Goal: Transaction & Acquisition: Purchase product/service

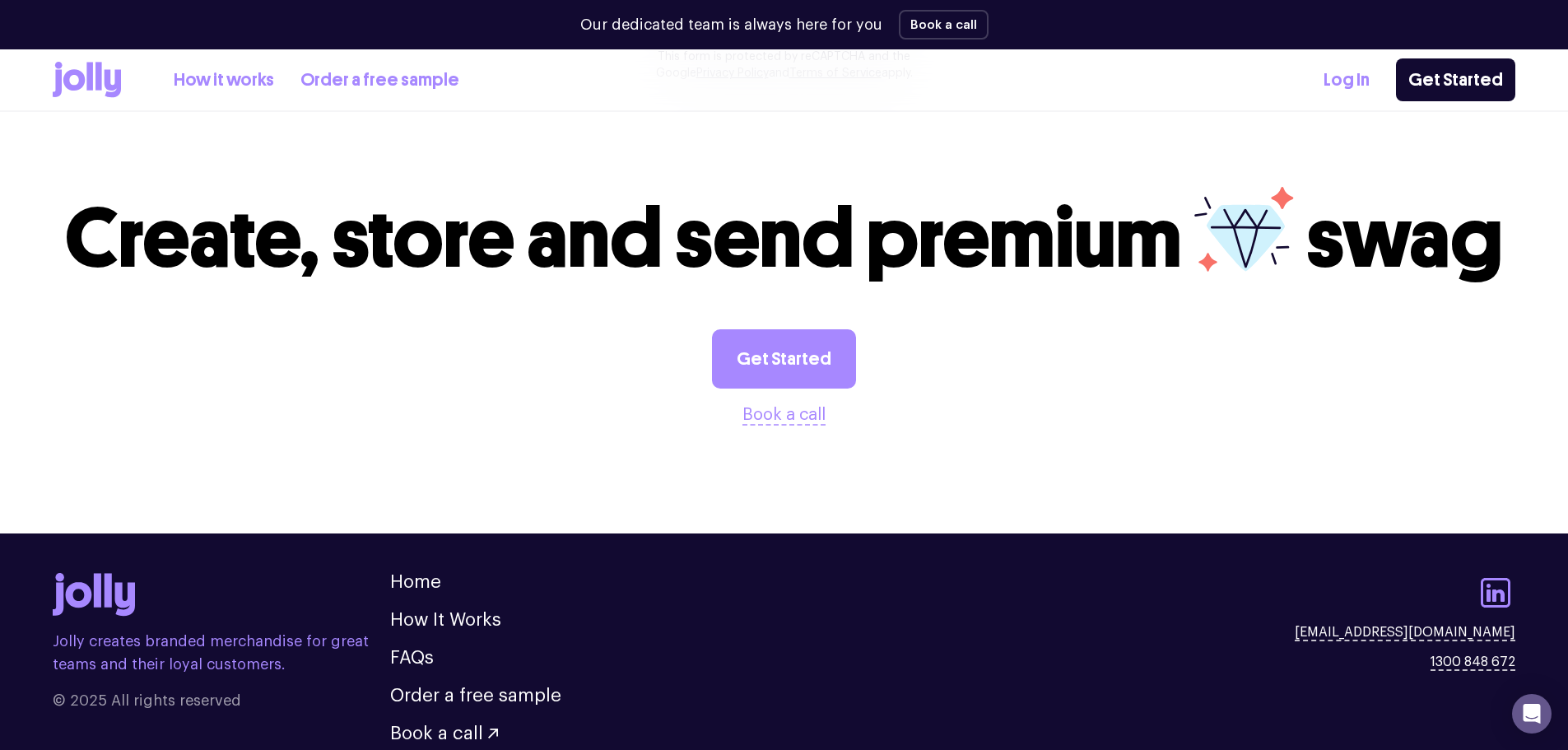
scroll to position [1737, 0]
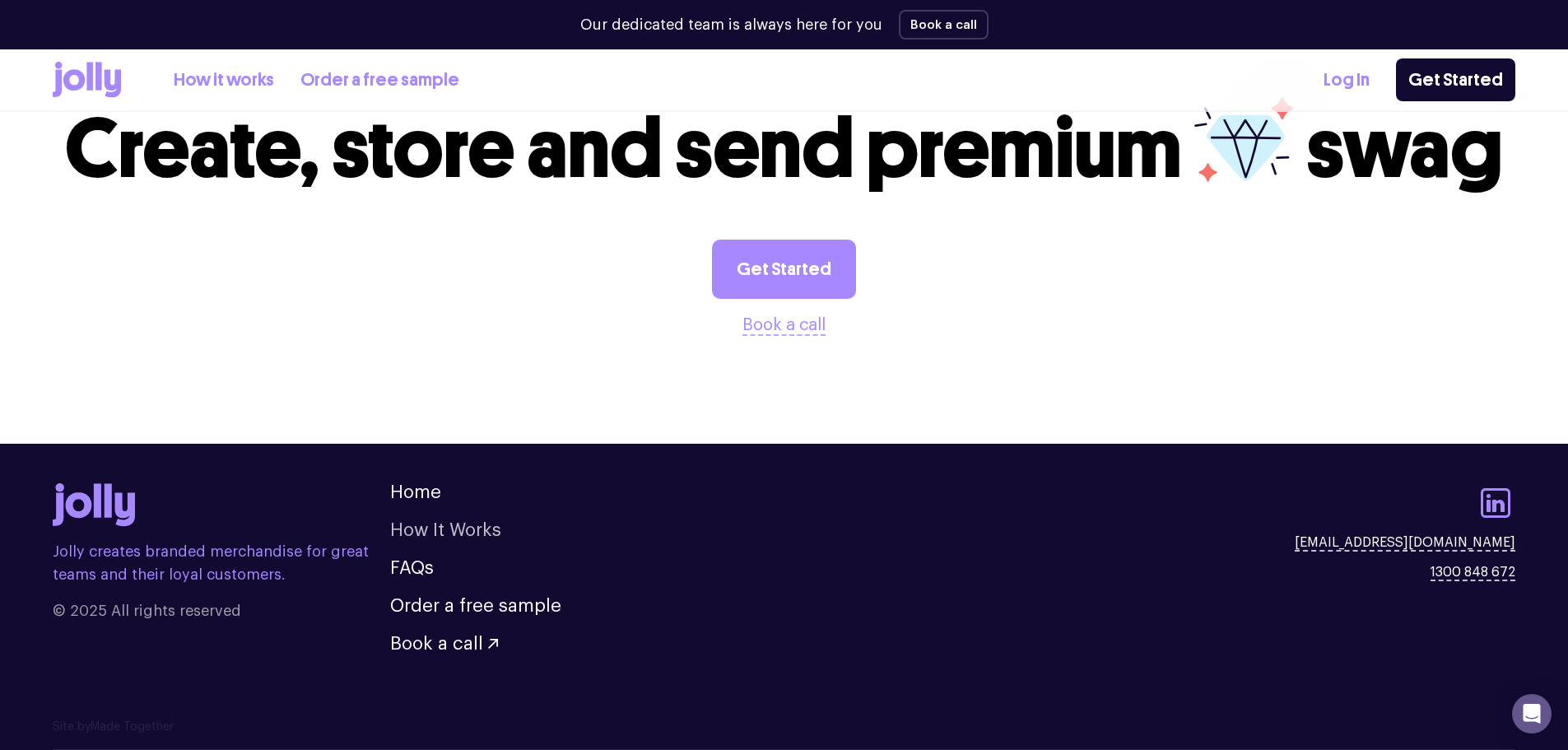
click at [457, 522] on link "How It Works" at bounding box center [446, 530] width 111 height 18
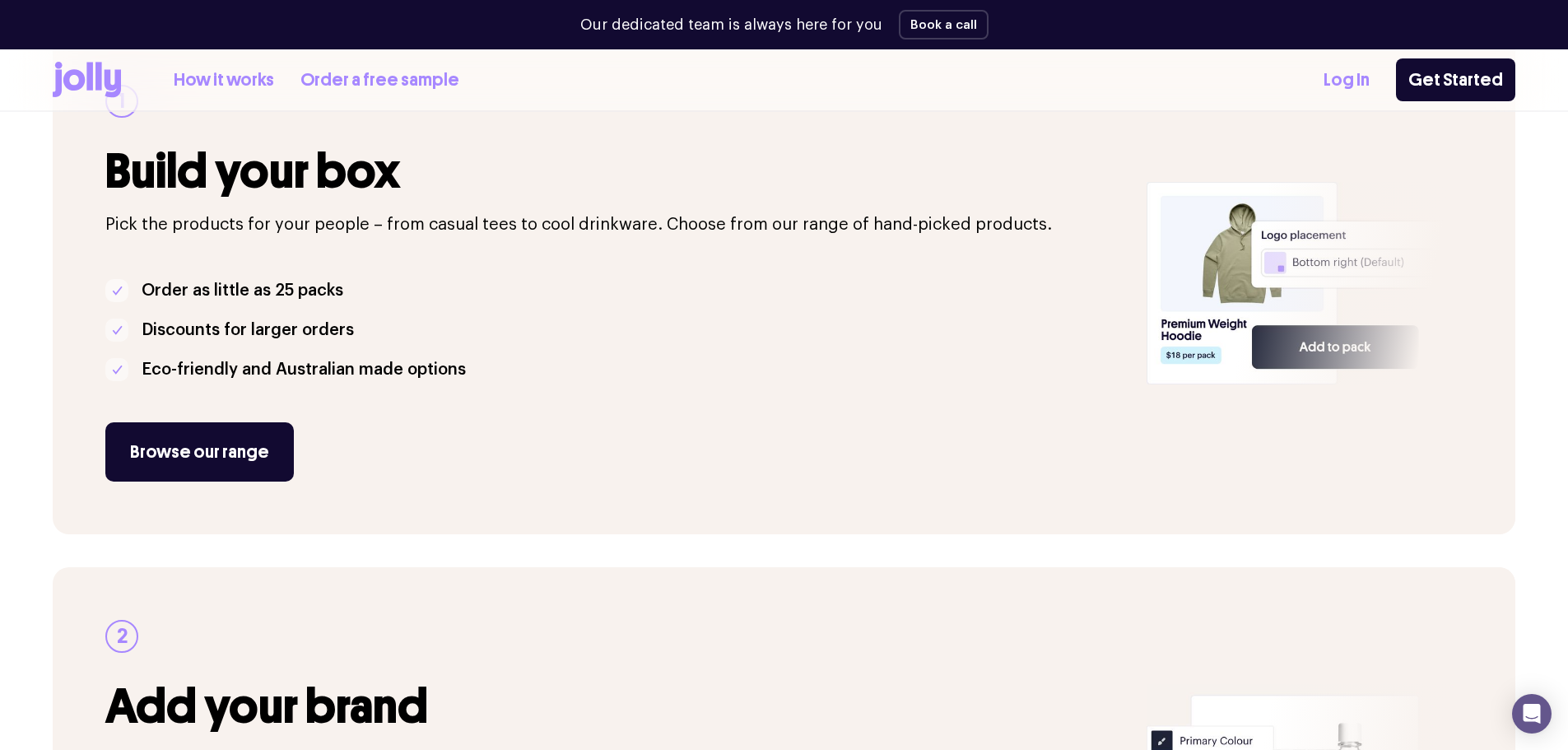
scroll to position [329, 0]
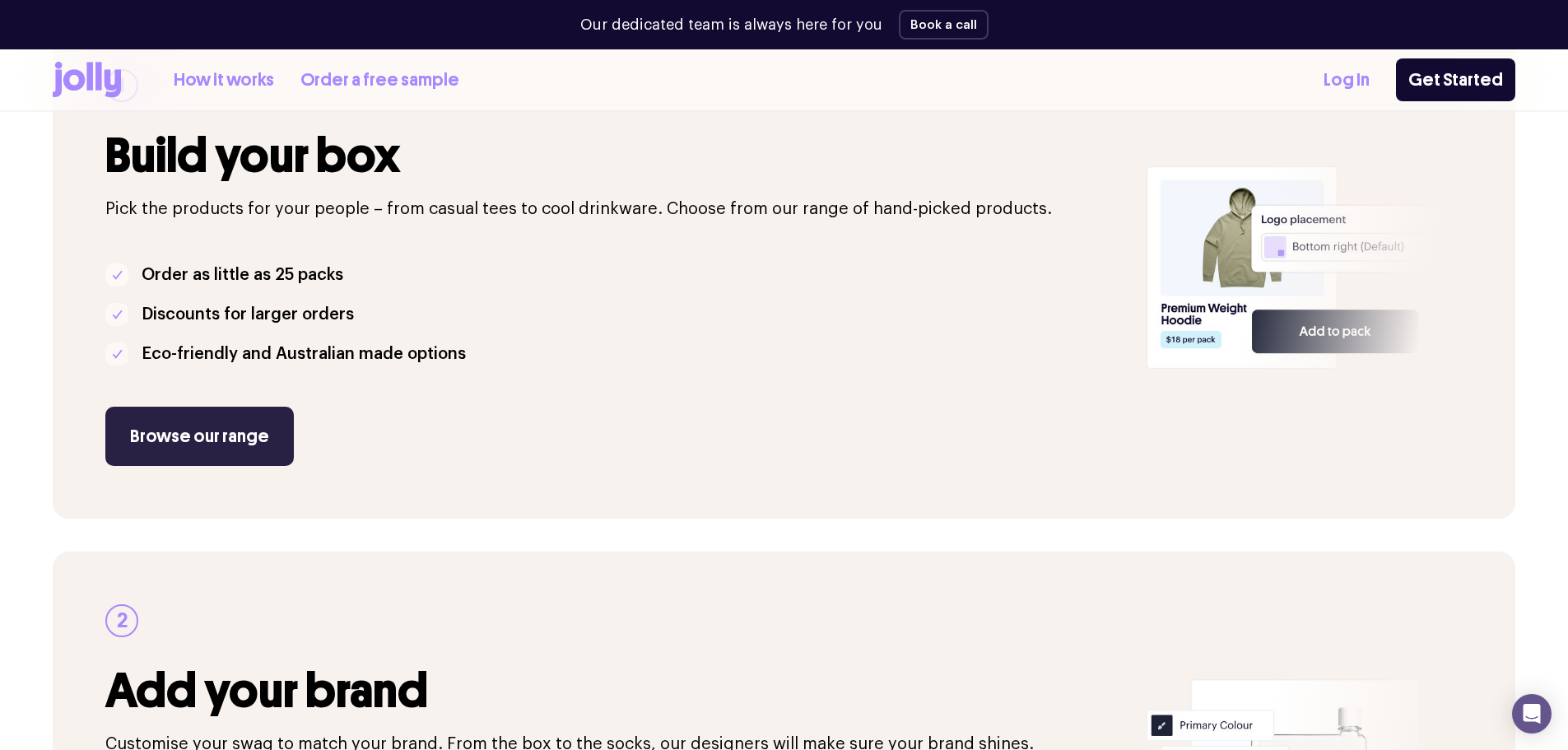
click at [214, 440] on link "Browse our range" at bounding box center [200, 436] width 189 height 59
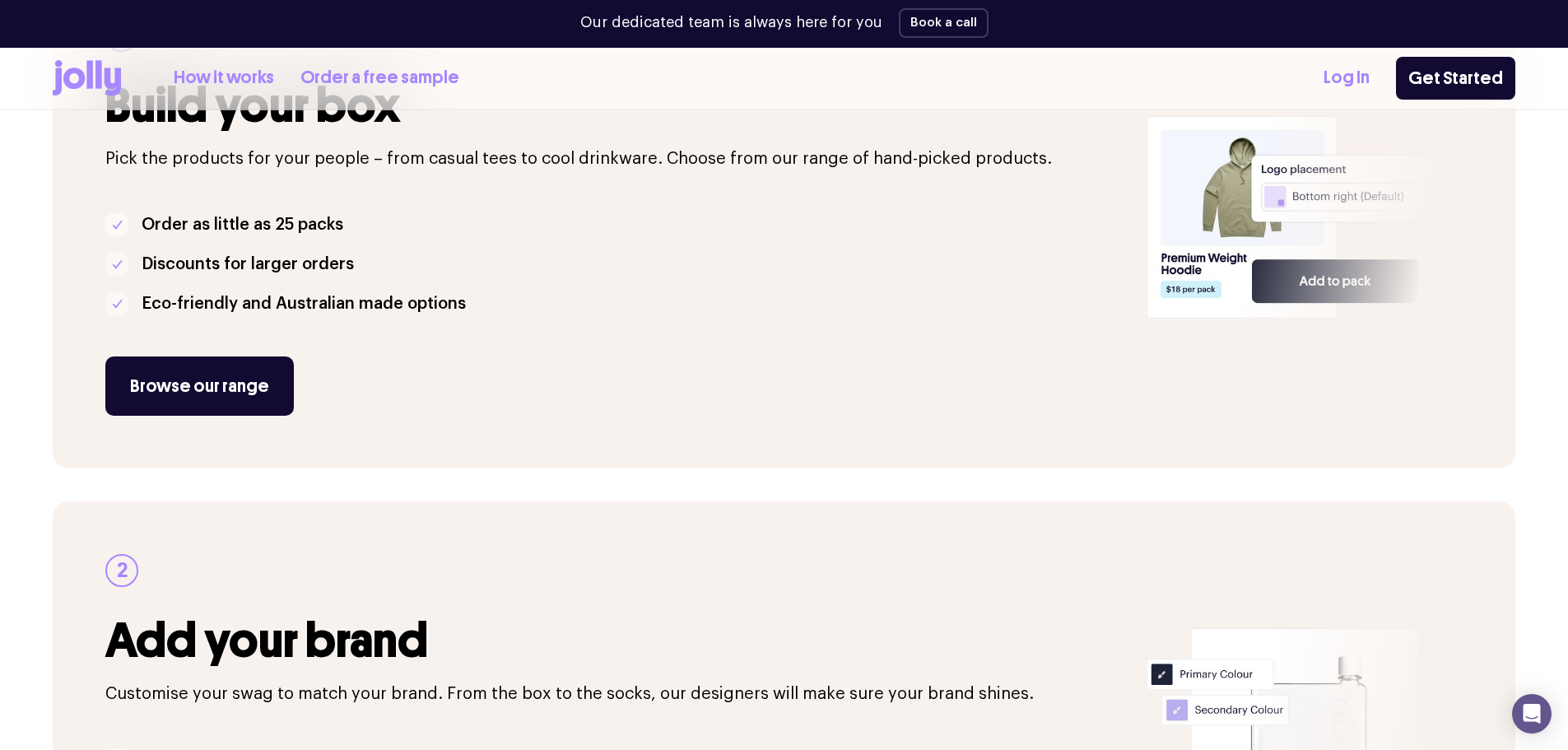
scroll to position [378, 0]
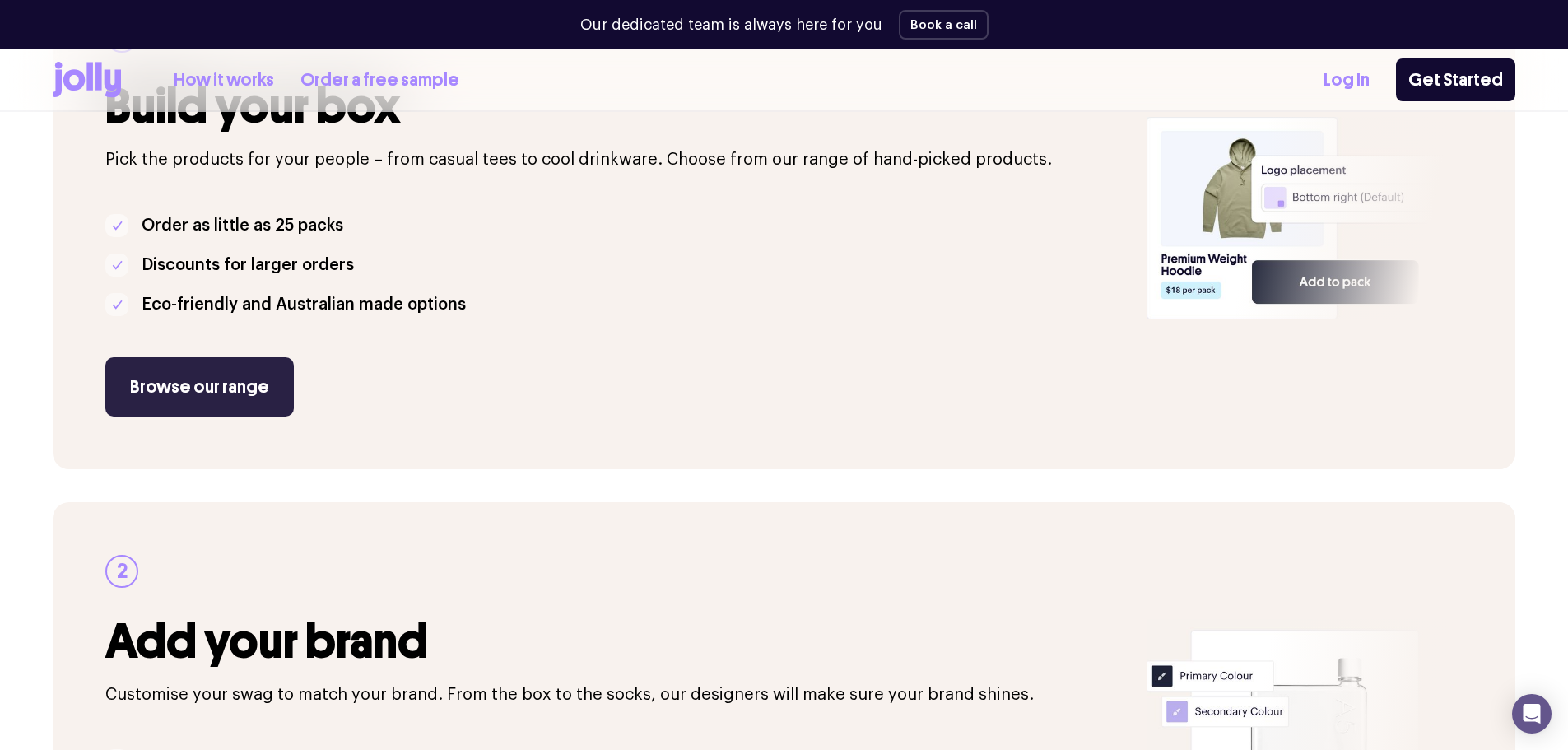
click at [219, 396] on link "Browse our range" at bounding box center [200, 387] width 189 height 59
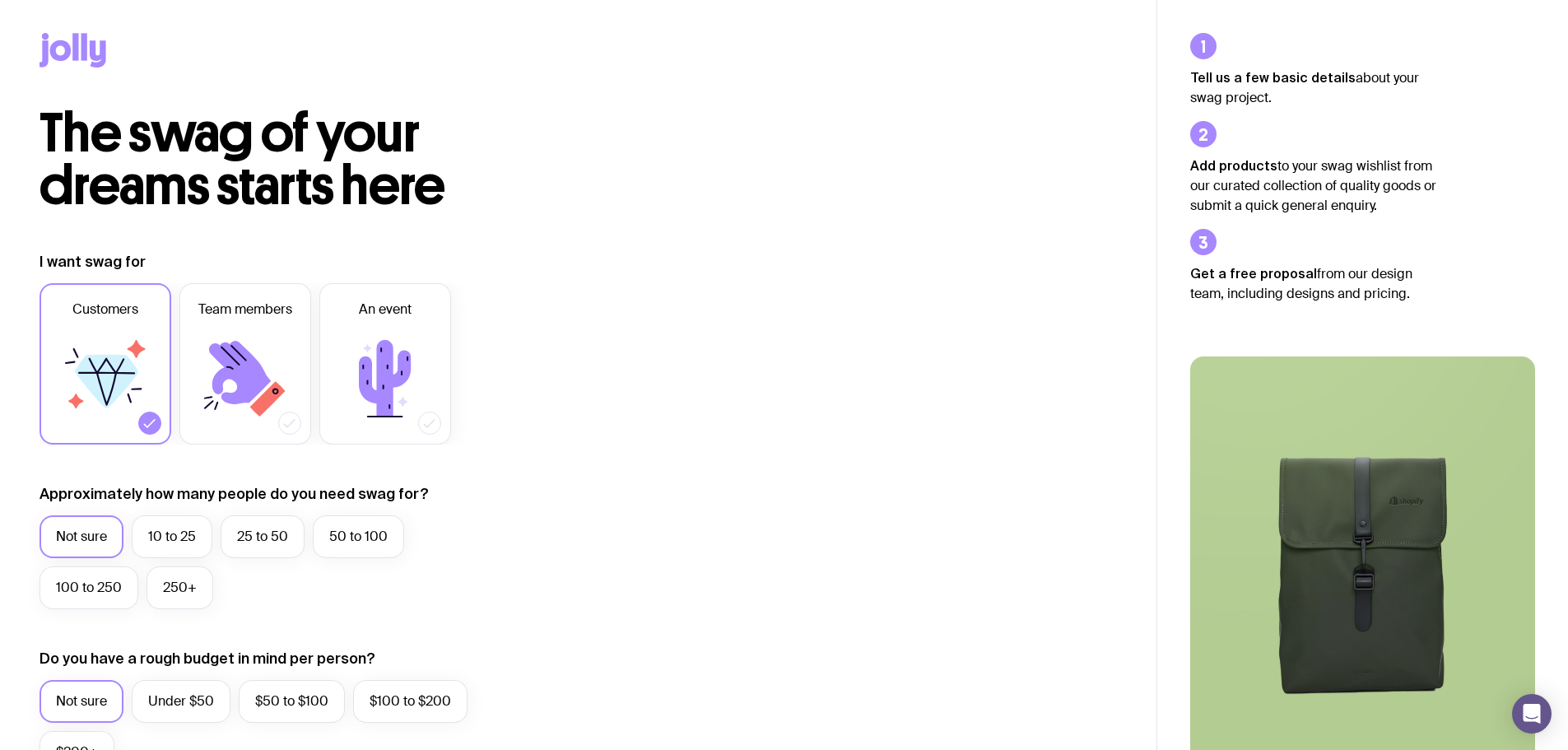
click at [113, 369] on icon at bounding box center [106, 366] width 36 height 17
click at [0, 0] on input "Customers" at bounding box center [0, 0] width 0 height 0
click at [428, 363] on icon at bounding box center [385, 378] width 99 height 99
click at [0, 0] on input "An event" at bounding box center [0, 0] width 0 height 0
click at [162, 530] on label "10 to 25" at bounding box center [171, 536] width 80 height 43
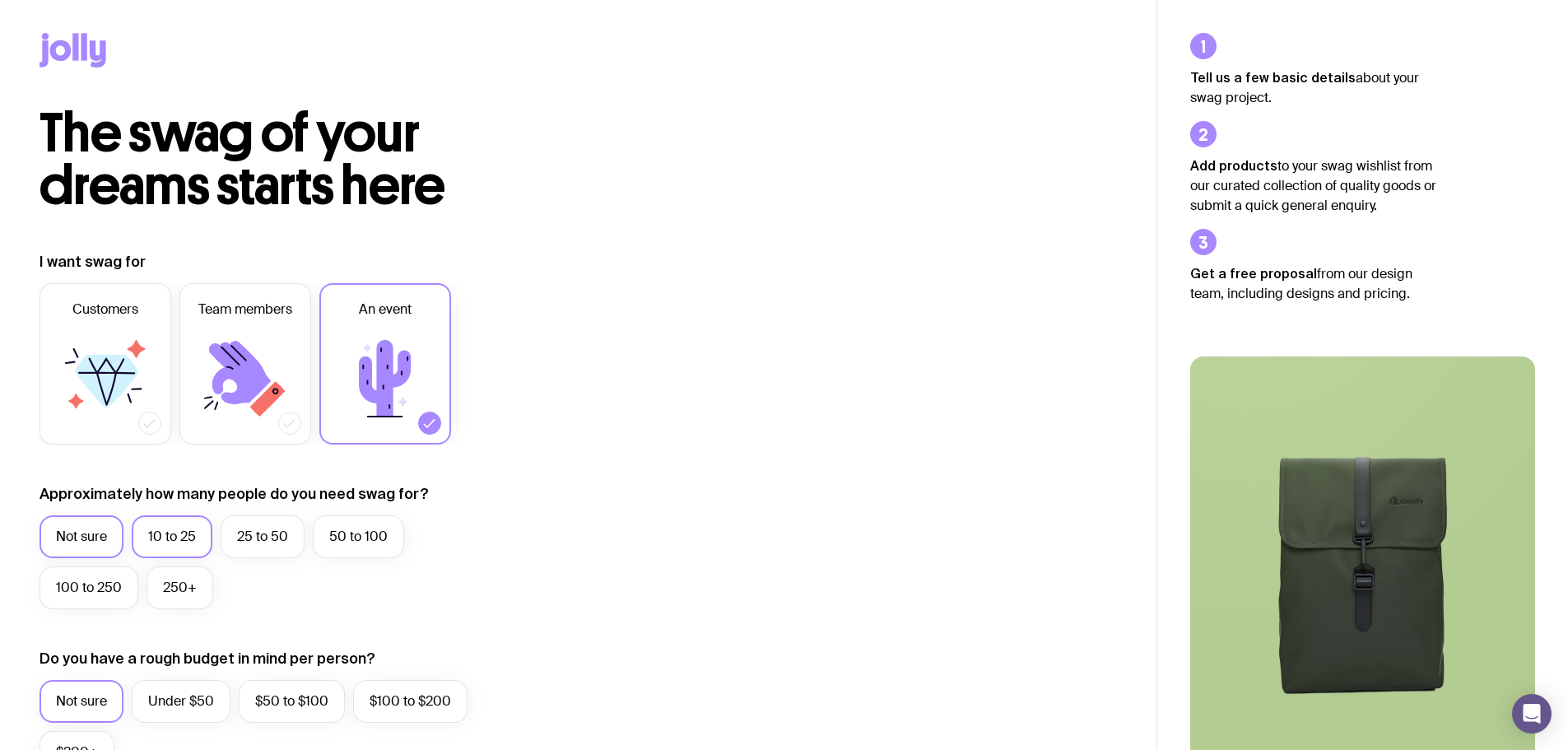
click at [0, 0] on input "10 to 25" at bounding box center [0, 0] width 0 height 0
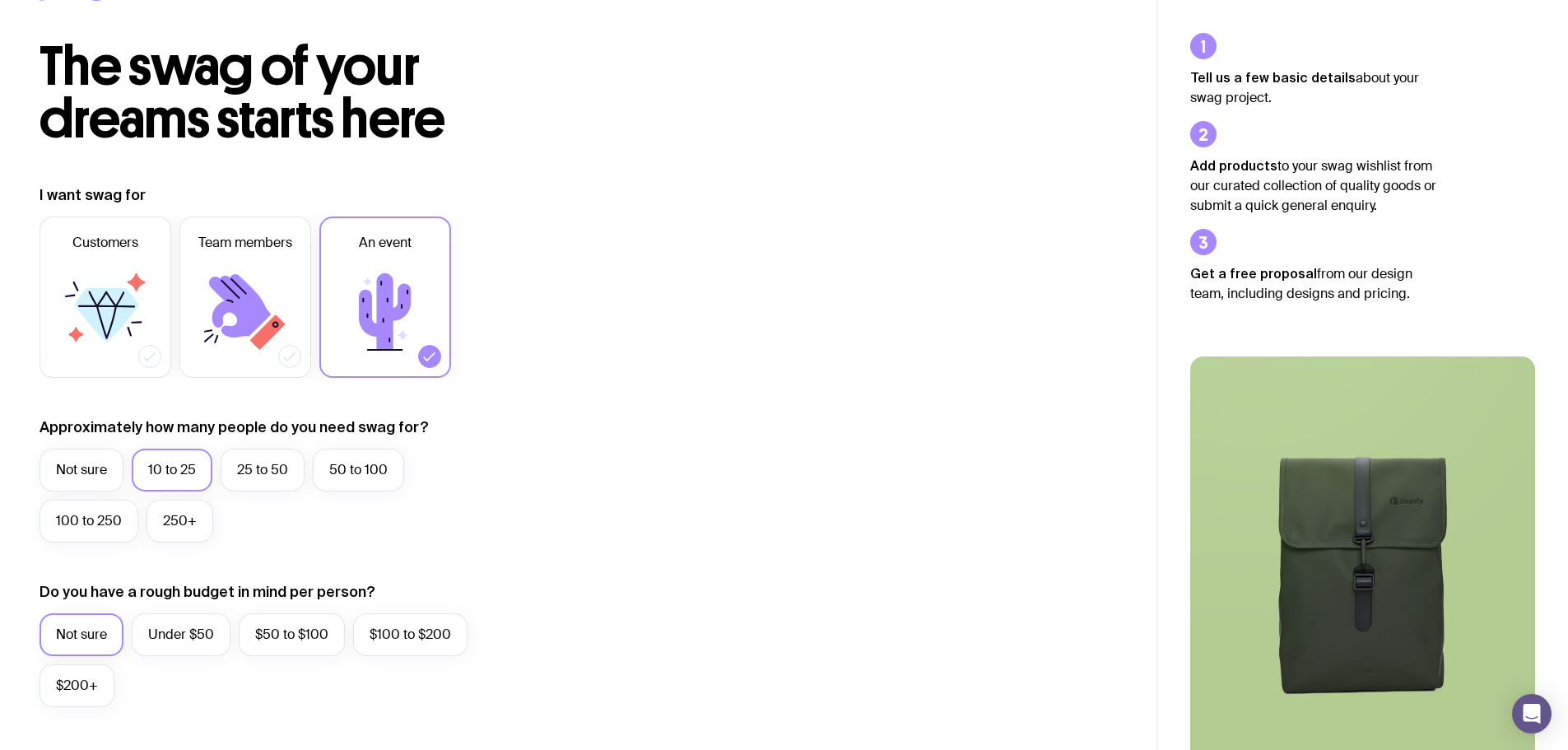
scroll to position [329, 0]
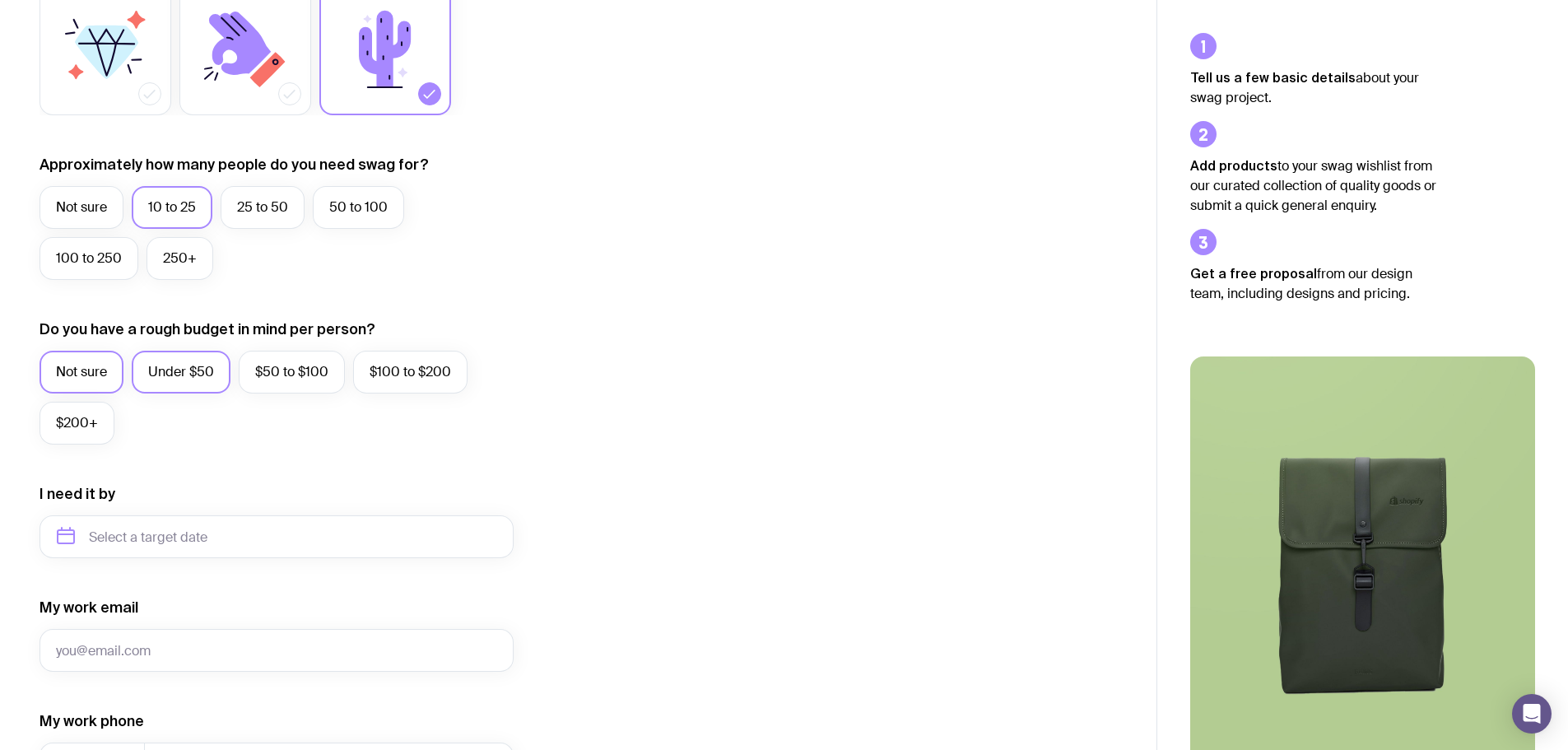
click at [178, 370] on label "Under $50" at bounding box center [180, 372] width 99 height 43
click at [0, 0] on input "Under $50" at bounding box center [0, 0] width 0 height 0
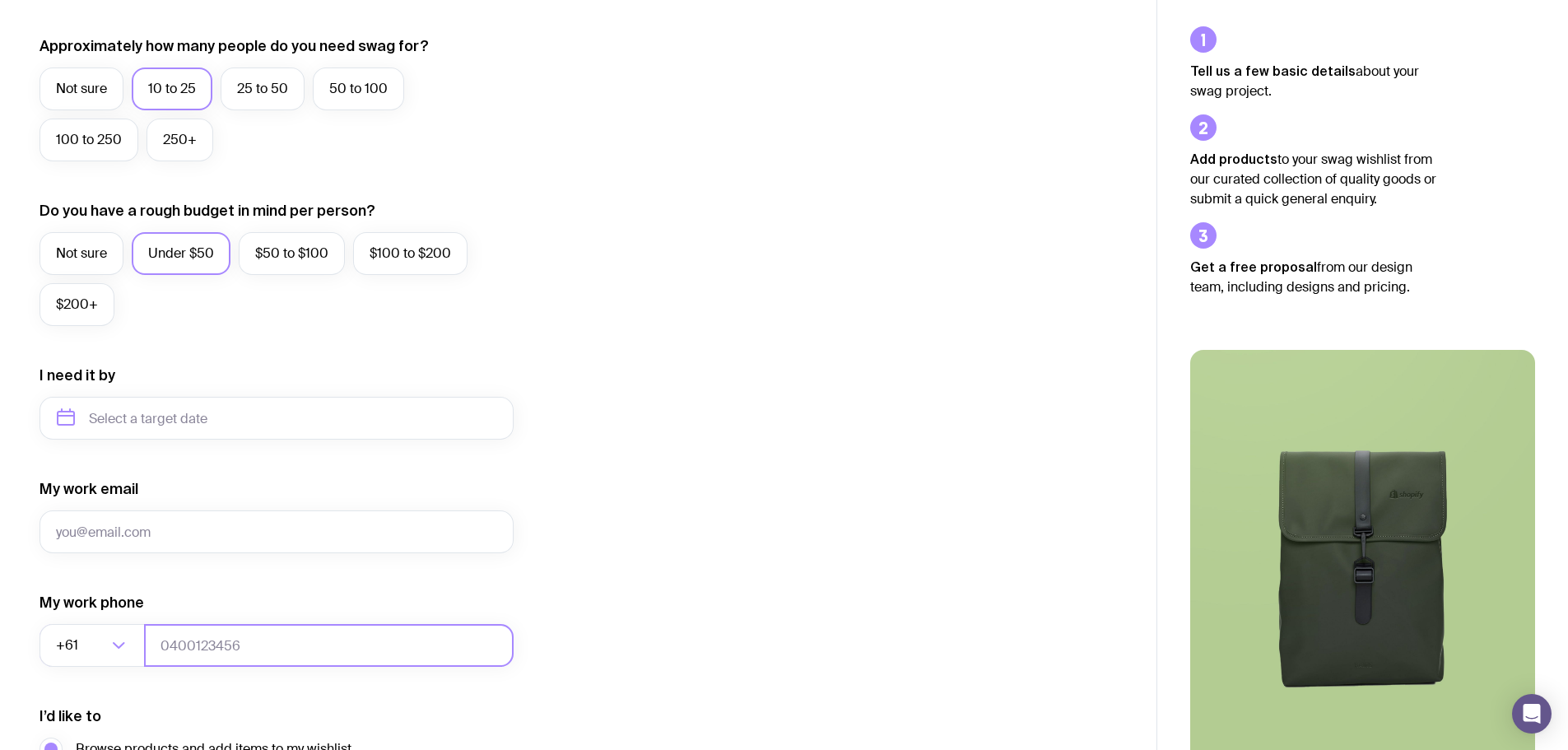
scroll to position [649, 0]
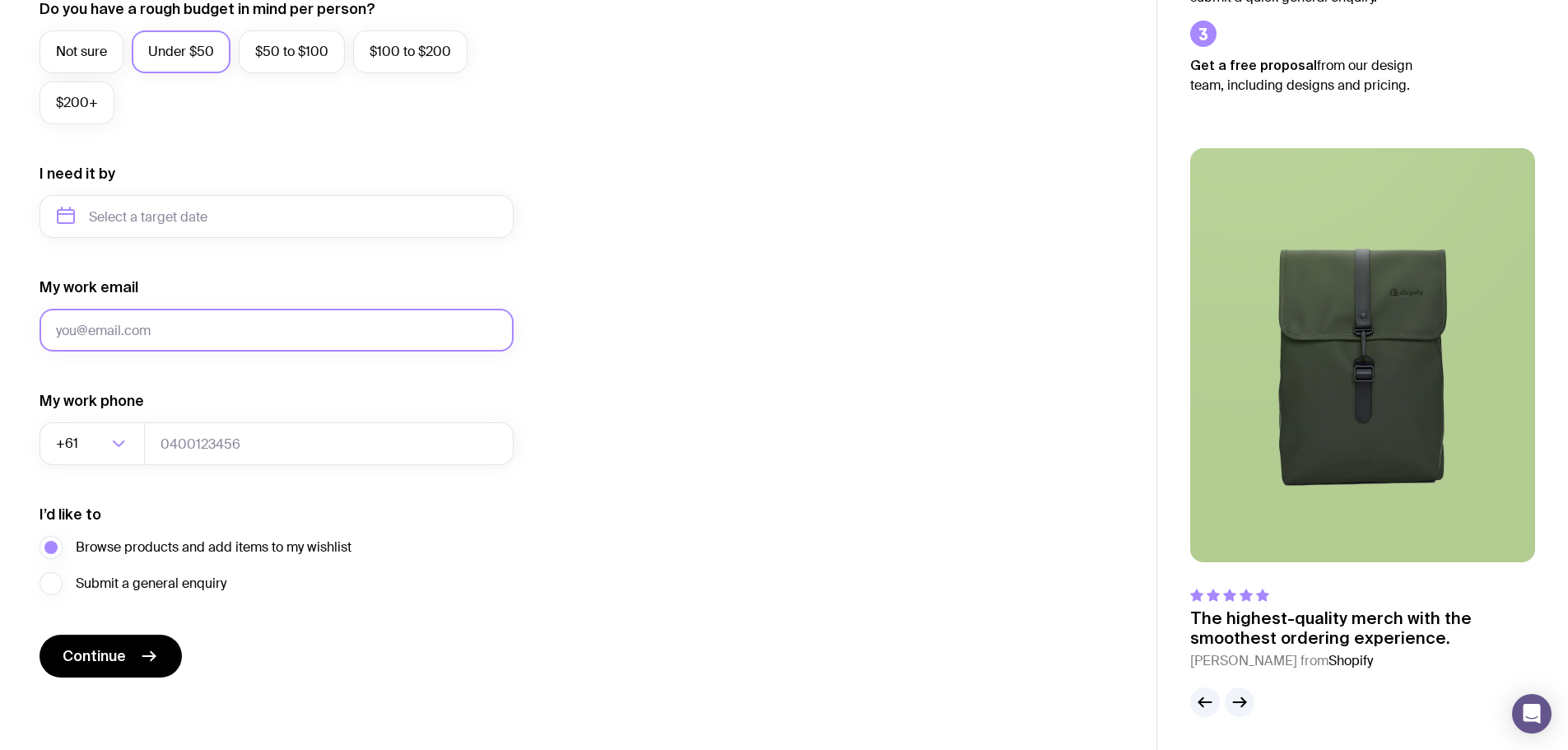
click at [180, 318] on input "My work email" at bounding box center [277, 330] width 475 height 43
type input "[EMAIL_ADDRESS][PERSON_NAME][DOMAIN_NAME]"
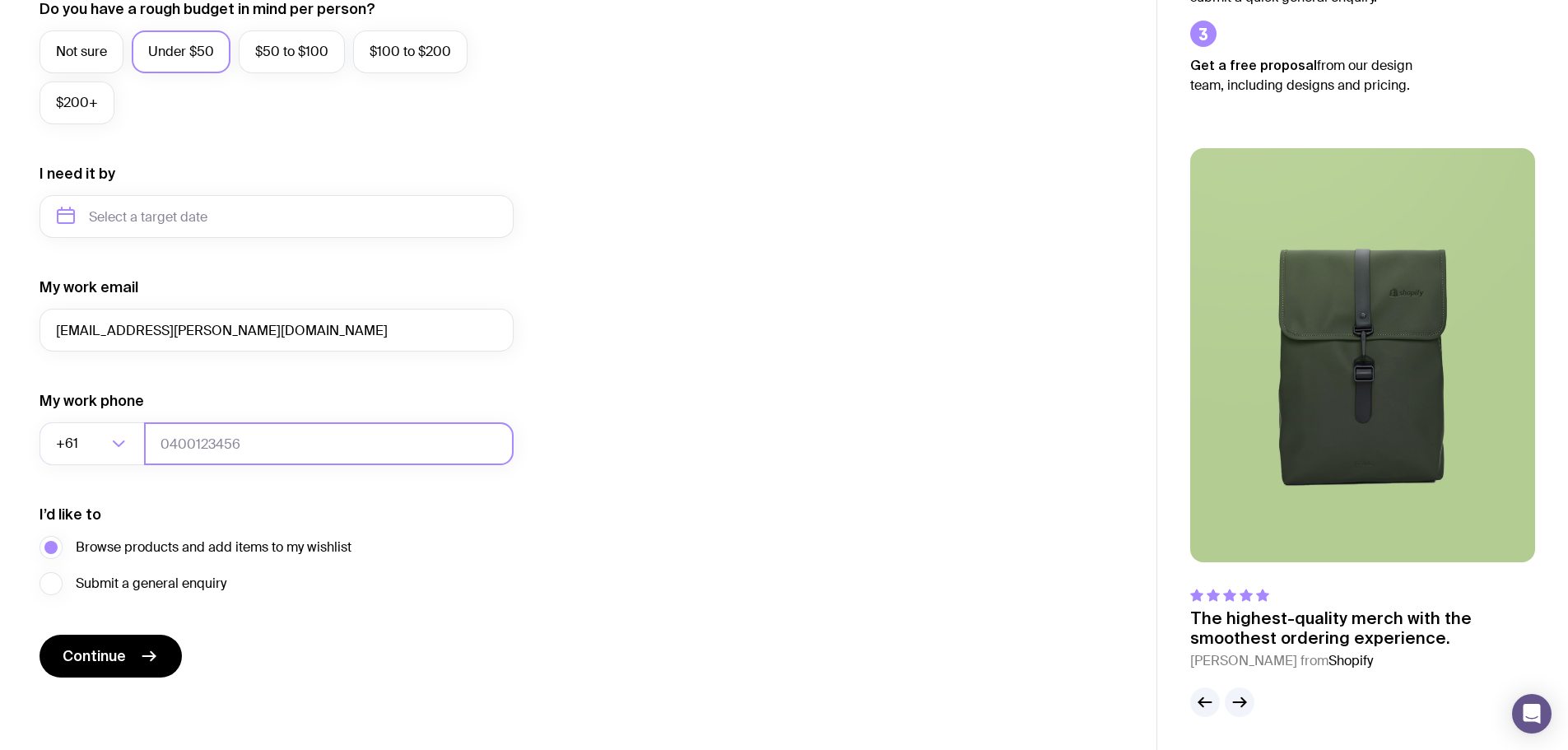
click at [186, 432] on input "tel" at bounding box center [329, 444] width 370 height 43
click at [214, 424] on input "tel" at bounding box center [329, 444] width 370 height 43
type input "435643573457"
click at [337, 625] on form "I want swag for Customers Team members An event Approximately how many people d…" at bounding box center [277, 140] width 475 height 1075
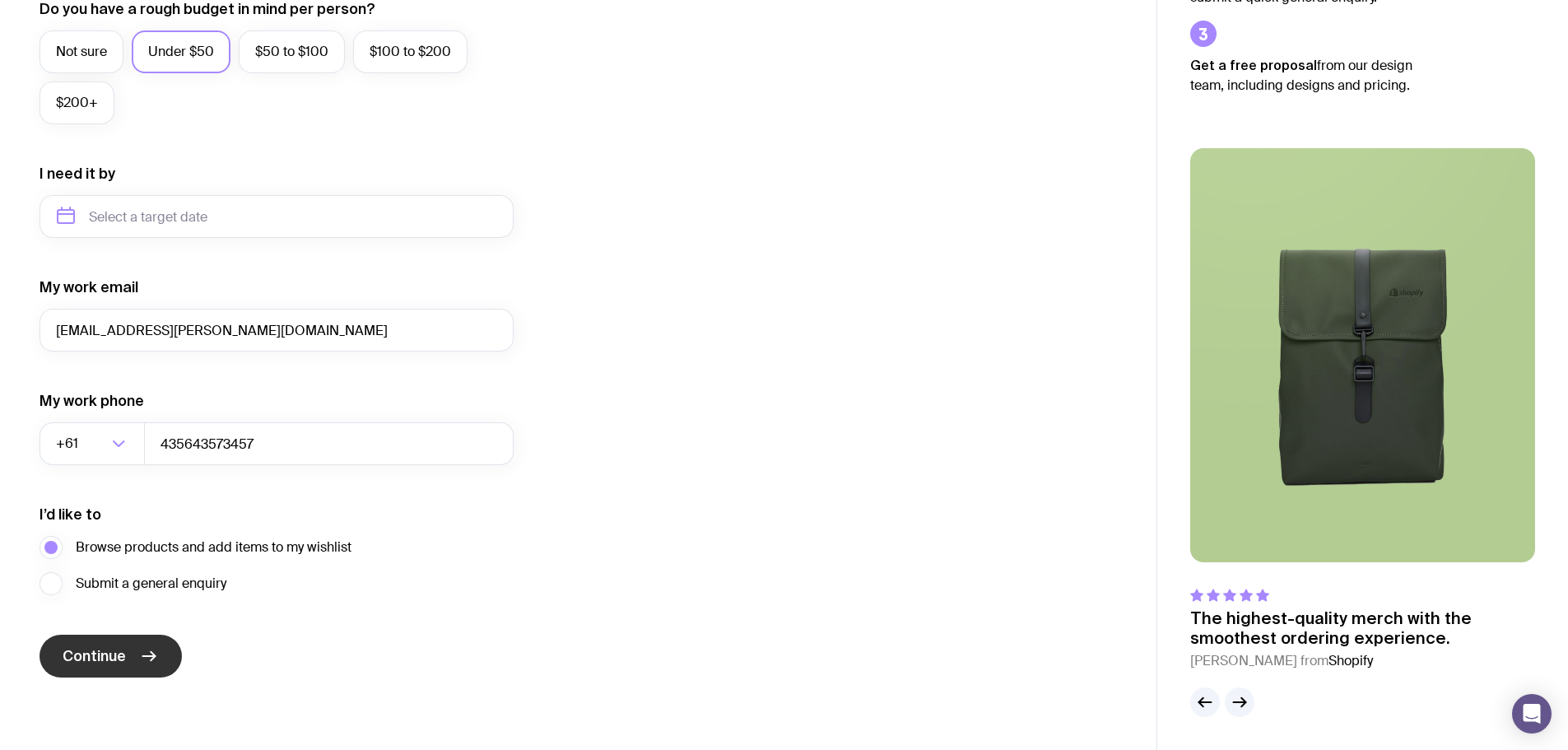
click at [143, 670] on button "Continue" at bounding box center [111, 656] width 142 height 43
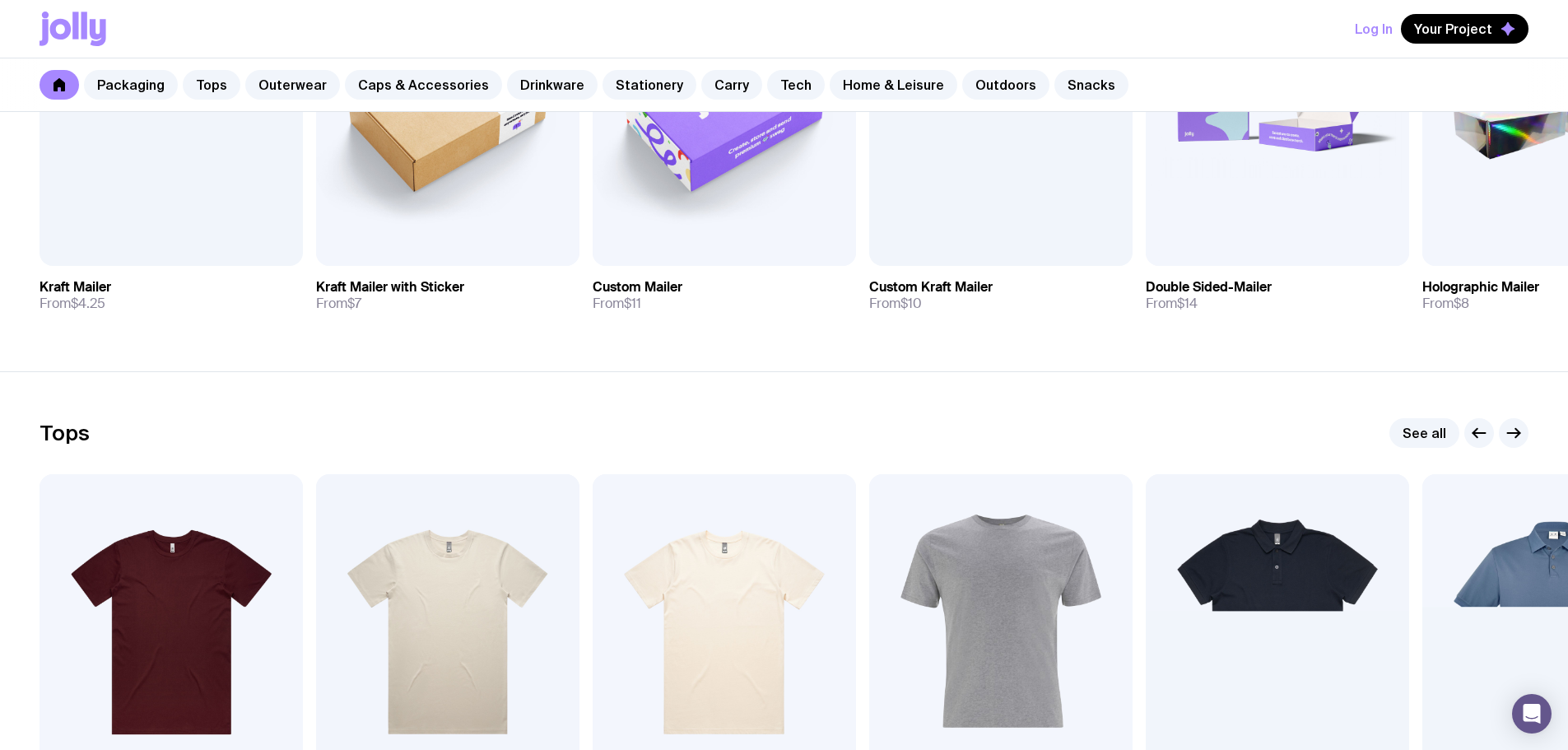
scroll to position [823, 0]
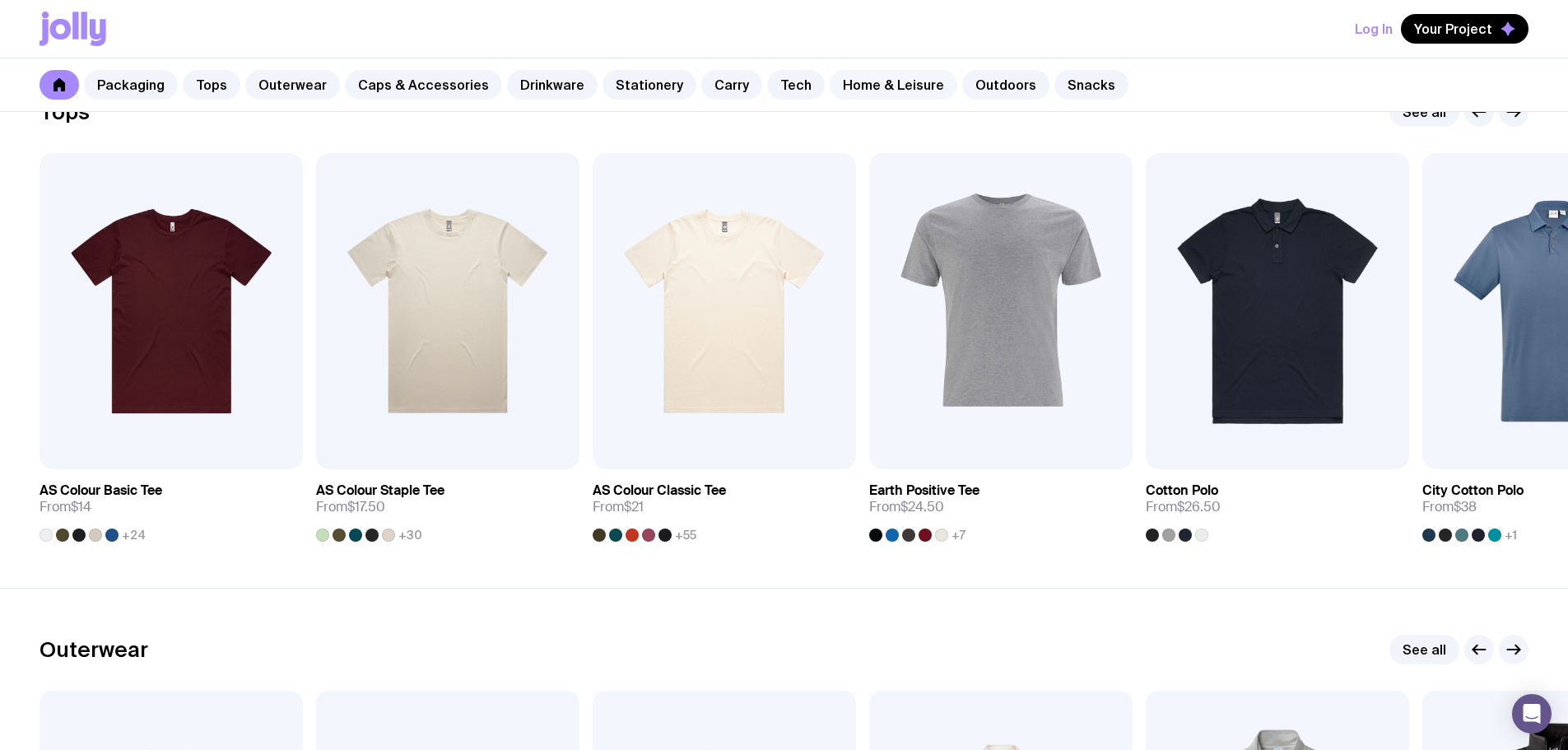
click at [880, 92] on link "Home & Leisure" at bounding box center [894, 85] width 128 height 30
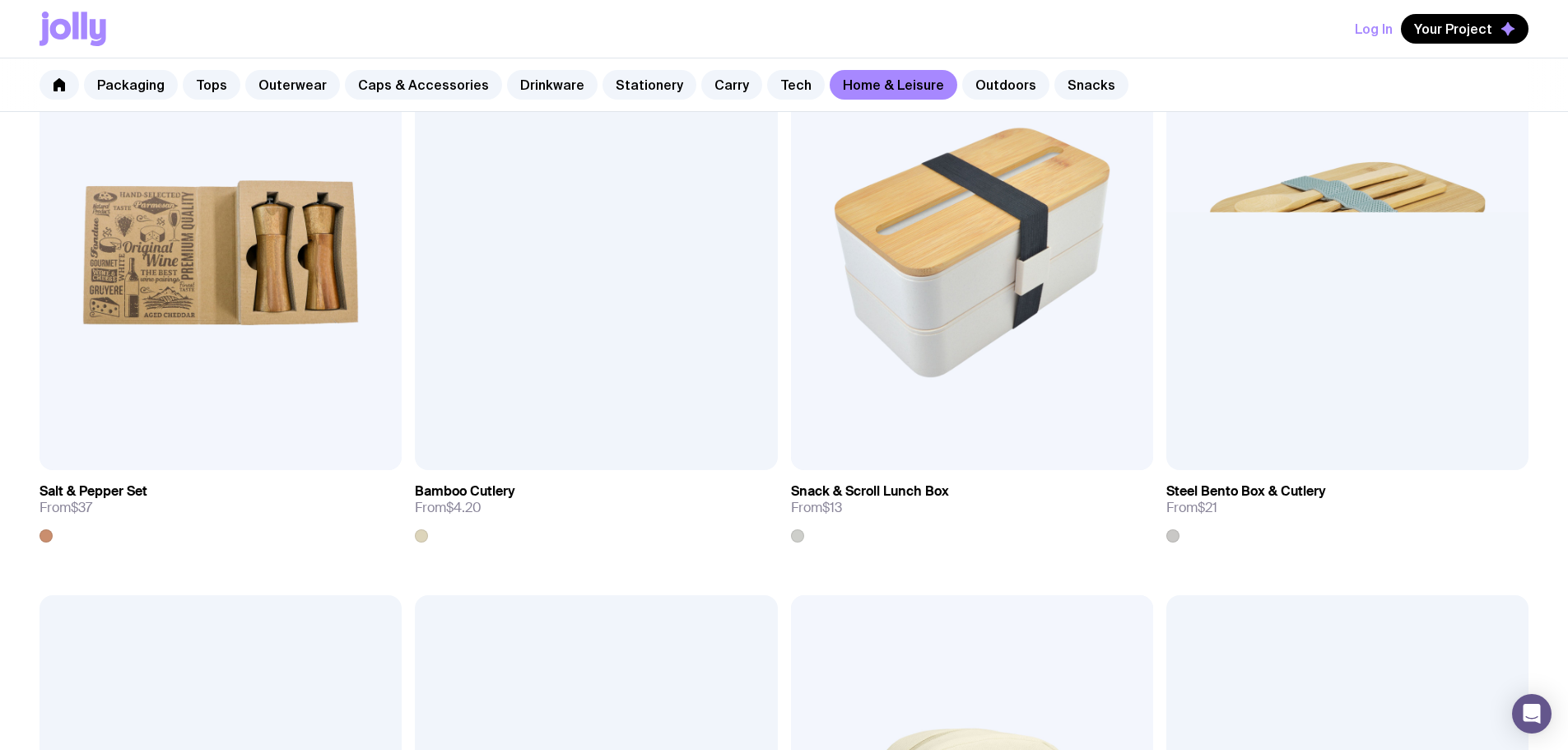
scroll to position [1871, 0]
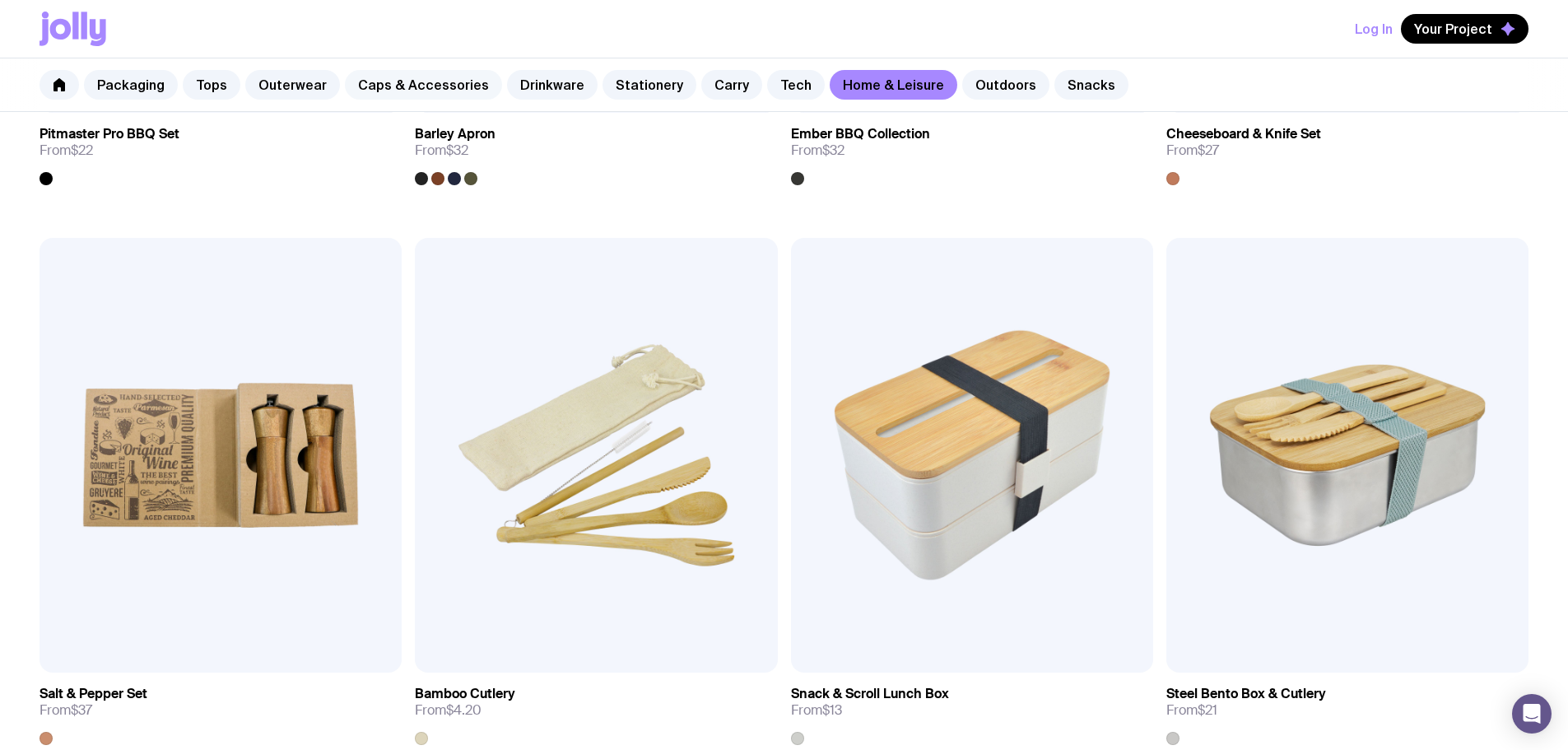
click at [402, 89] on link "Caps & Accessories" at bounding box center [424, 85] width 157 height 30
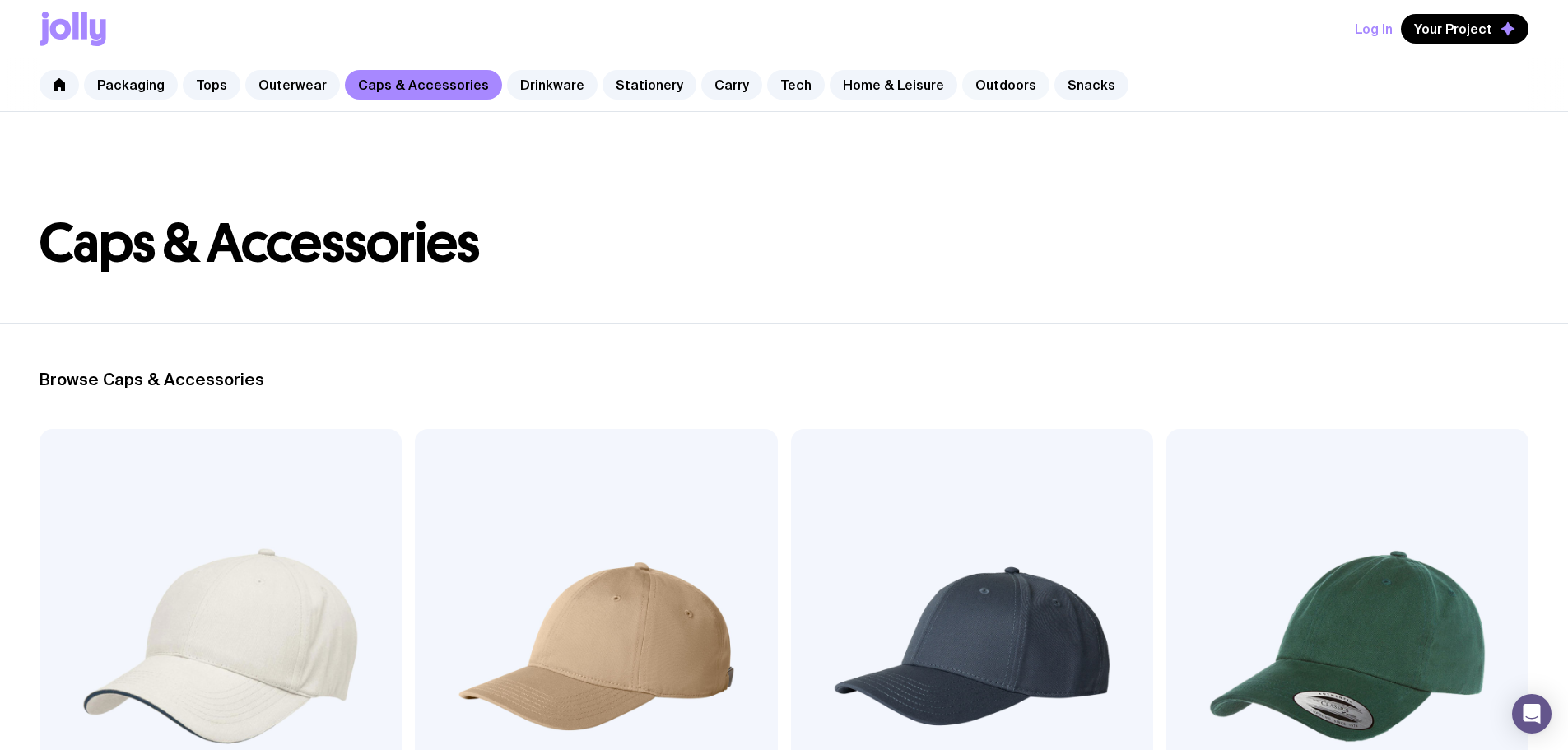
drag, startPoint x: 984, startPoint y: 83, endPoint x: 994, endPoint y: 83, distance: 10.0
click at [986, 83] on link "Outdoors" at bounding box center [1006, 85] width 87 height 30
